Goal: Task Accomplishment & Management: Use online tool/utility

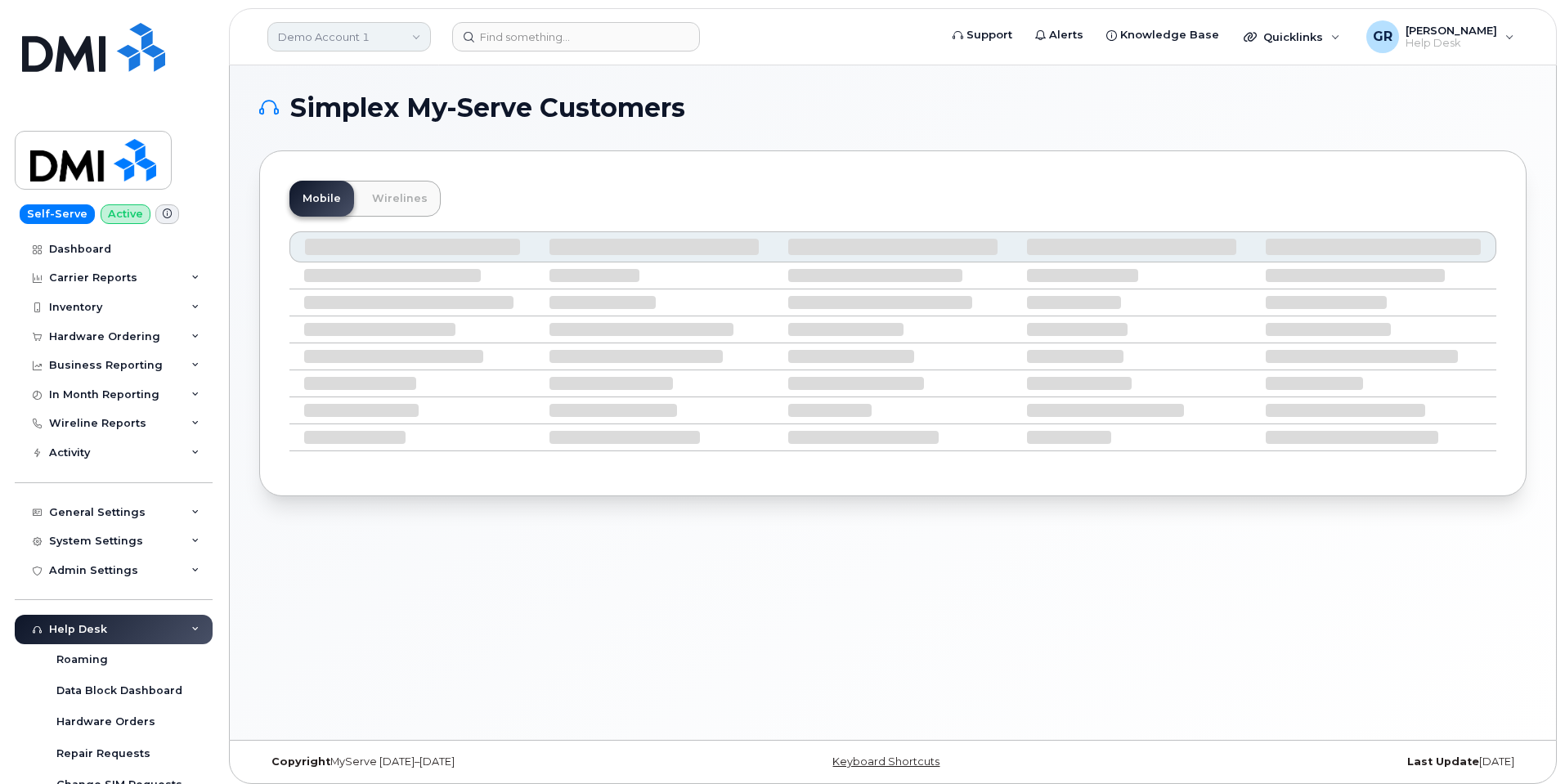
click at [350, 29] on link "Demo Account 1" at bounding box center [349, 37] width 163 height 29
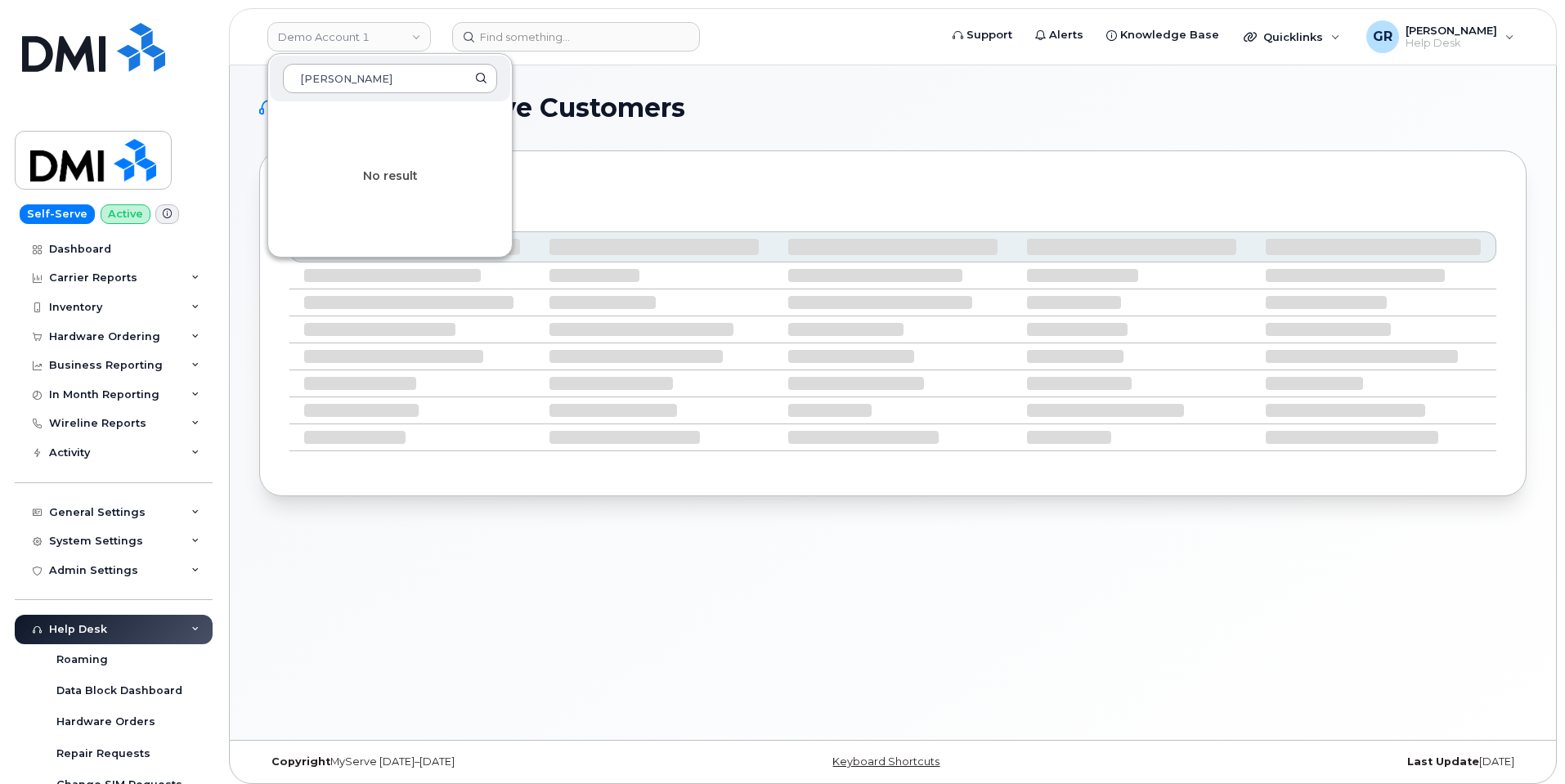
type input "[PERSON_NAME]"
click at [473, 82] on input "[PERSON_NAME]" at bounding box center [389, 78] width 214 height 29
click at [397, 31] on link "Demo Account 1" at bounding box center [349, 37] width 163 height 29
click at [417, 33] on link "Demo Account 1" at bounding box center [349, 37] width 163 height 29
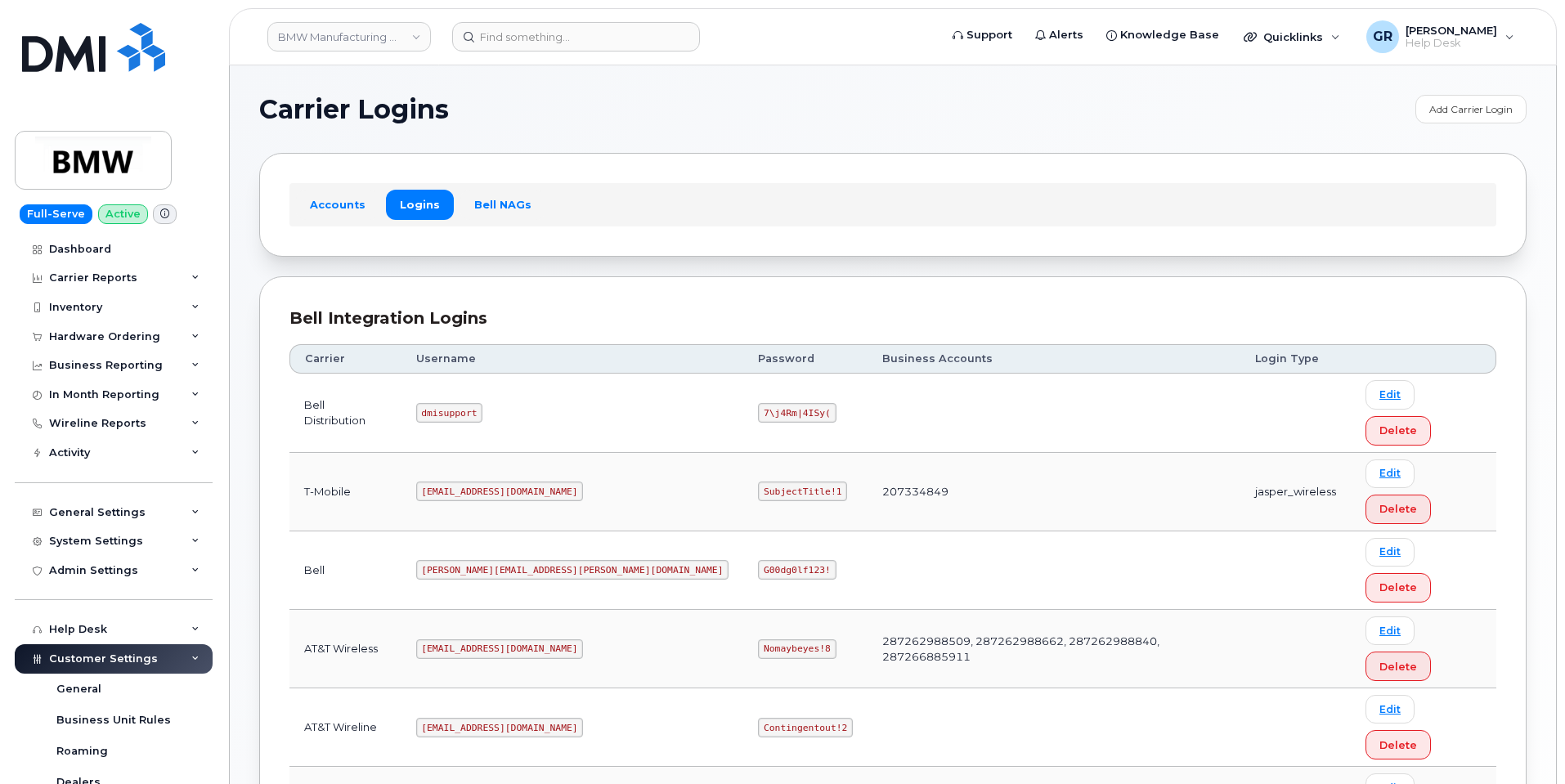
click at [758, 482] on code "SubjectTitle!1" at bounding box center [802, 491] width 89 height 20
copy code "SubjectTitle!1"
